Goal: Transaction & Acquisition: Download file/media

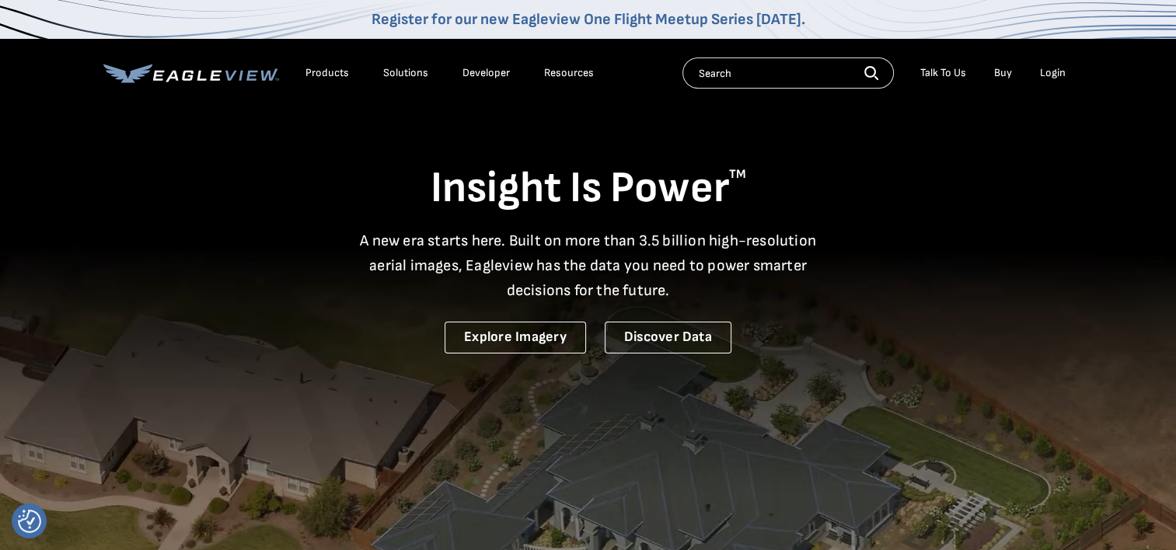
click at [1051, 73] on div "Login" at bounding box center [1053, 73] width 26 height 14
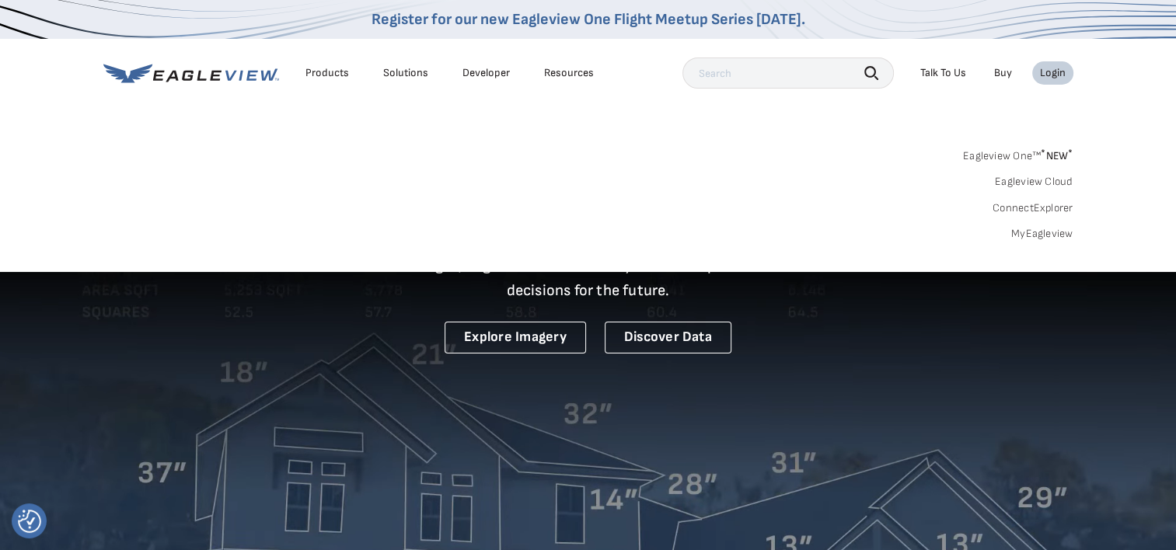
click at [1032, 234] on link "MyEagleview" at bounding box center [1042, 234] width 62 height 14
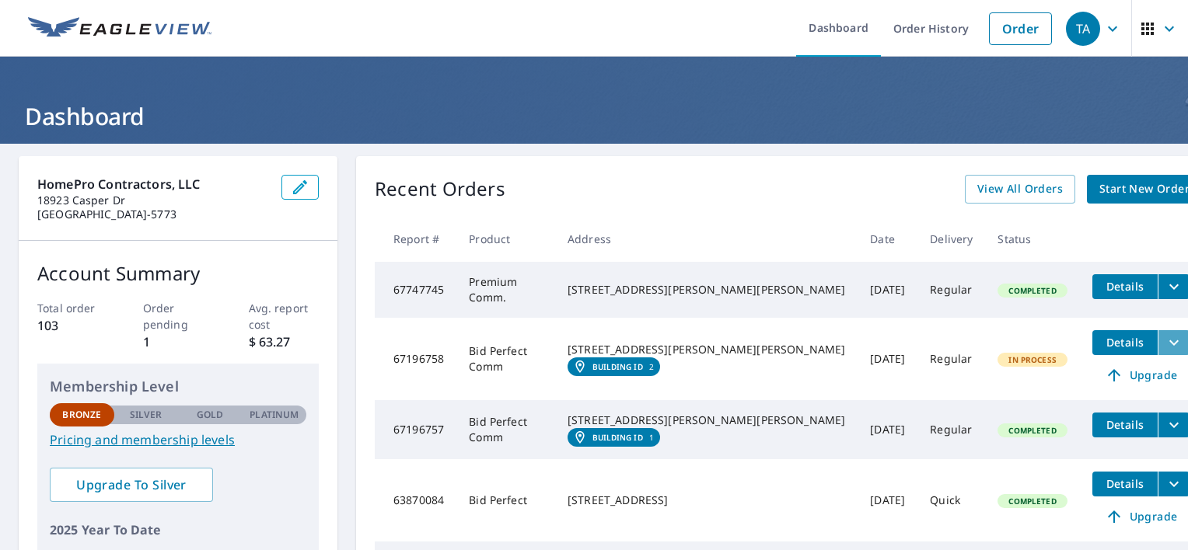
click at [1164, 343] on icon "filesDropdownBtn-67196758" at bounding box center [1173, 342] width 19 height 19
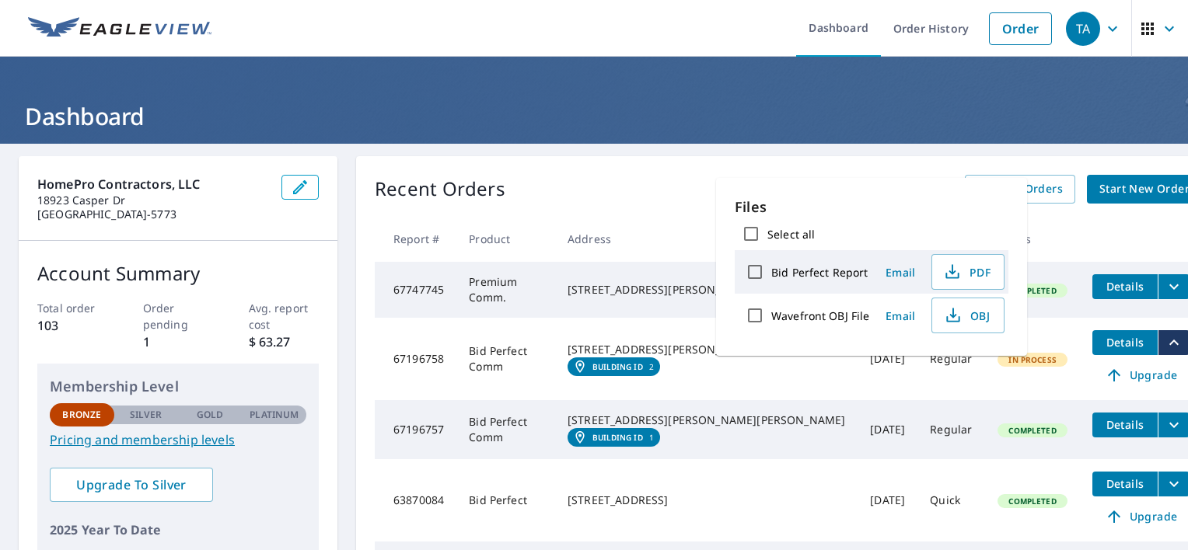
click at [823, 267] on label "Bid Perfect Report" at bounding box center [819, 272] width 96 height 15
click at [771, 267] on input "Bid Perfect Report" at bounding box center [754, 272] width 33 height 33
checkbox input "true"
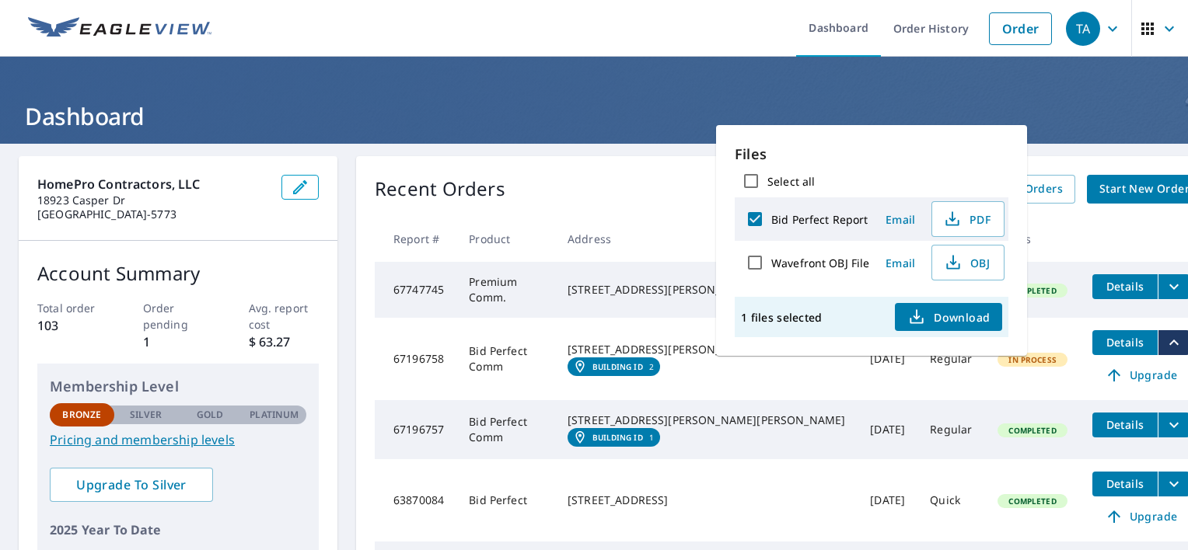
click at [958, 319] on span "Download" at bounding box center [948, 317] width 82 height 19
